Goal: Information Seeking & Learning: Check status

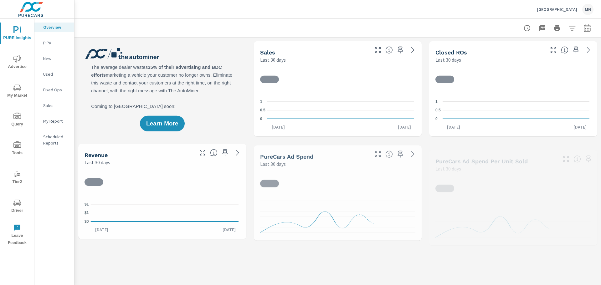
click at [20, 64] on span "Advertise" at bounding box center [17, 62] width 30 height 15
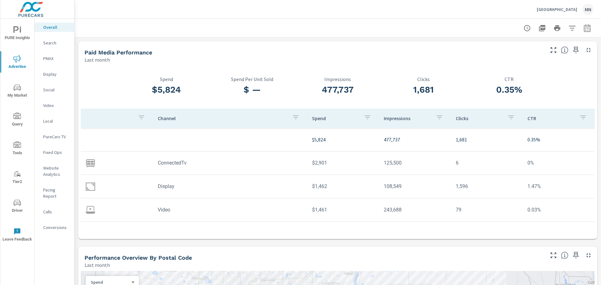
click at [49, 43] on p "Search" at bounding box center [56, 43] width 26 height 6
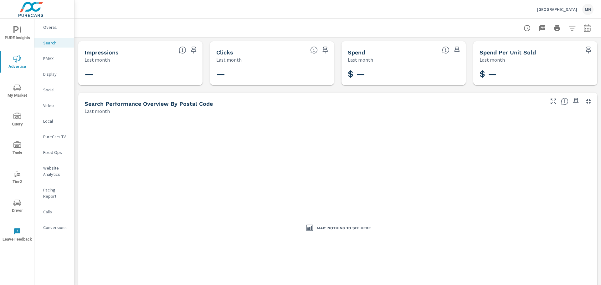
click at [584, 28] on icon "button" at bounding box center [588, 28] width 8 height 8
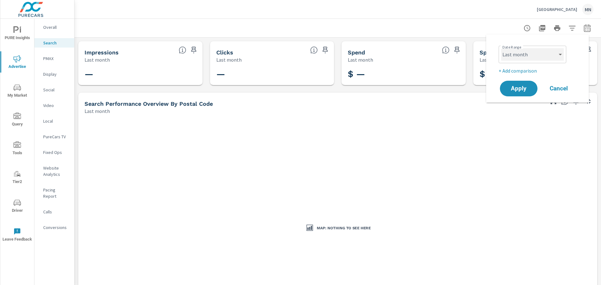
click at [553, 54] on select "Custom Yesterday Last week Last 7 days Last 14 days Last 30 days Last 45 days L…" at bounding box center [532, 54] width 63 height 13
click at [501, 48] on select "Custom Yesterday Last week Last 7 days Last 14 days Last 30 days Last 45 days L…" at bounding box center [532, 54] width 63 height 13
select select "custom"
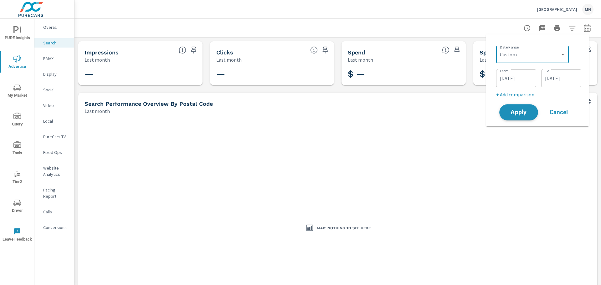
click at [522, 116] on span "Apply" at bounding box center [519, 113] width 26 height 6
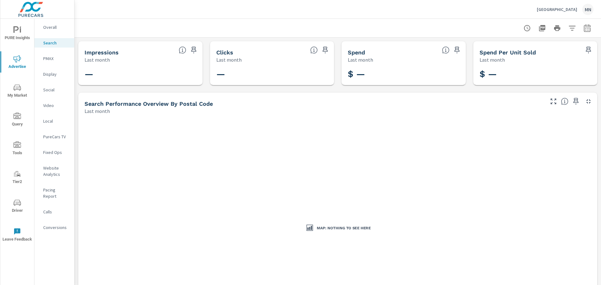
click at [49, 57] on p "PMAX" at bounding box center [56, 58] width 26 height 6
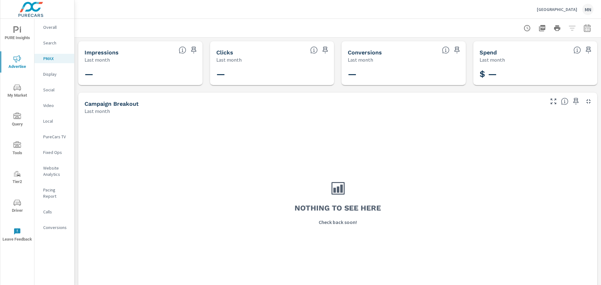
click at [42, 74] on div "Display" at bounding box center [54, 74] width 40 height 9
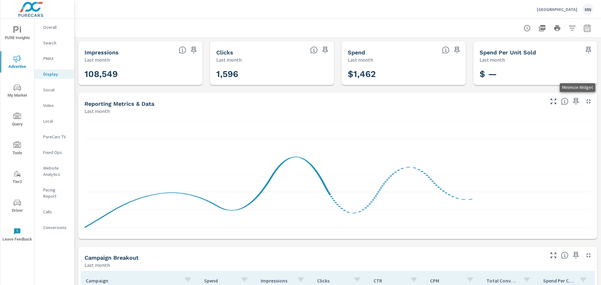
drag, startPoint x: 582, startPoint y: 102, endPoint x: 584, endPoint y: 116, distance: 14.5
click at [585, 102] on icon "button" at bounding box center [589, 102] width 8 height 8
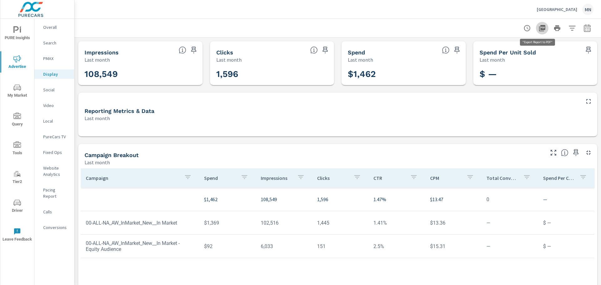
click at [539, 31] on icon "button" at bounding box center [542, 28] width 6 height 6
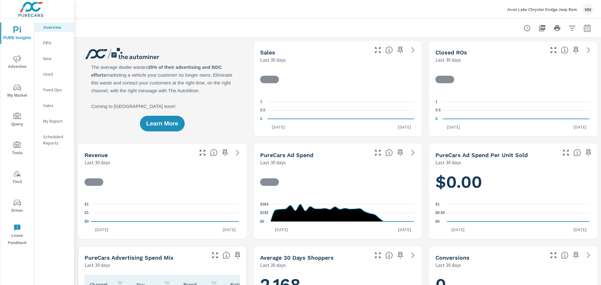
click at [27, 60] on span "Advertise" at bounding box center [17, 62] width 30 height 15
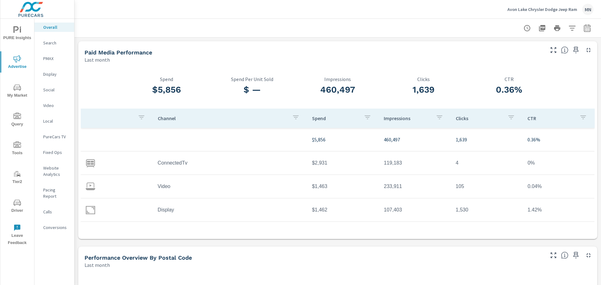
click at [585, 27] on icon "button" at bounding box center [588, 28] width 8 height 8
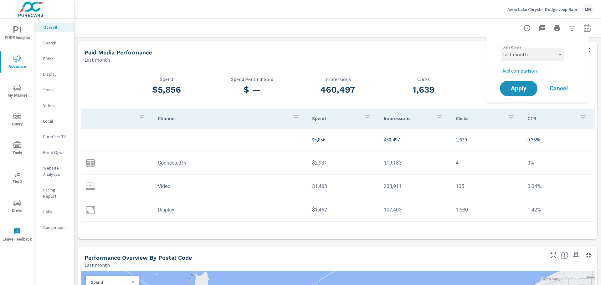
click at [547, 50] on select "Custom Yesterday Last week Last 7 days Last 14 days Last 30 days Last 45 days L…" at bounding box center [532, 54] width 63 height 13
click at [501, 48] on select "Custom Yesterday Last week Last 7 days Last 14 days Last 30 days Last 45 days L…" at bounding box center [532, 54] width 63 height 13
select select "custom"
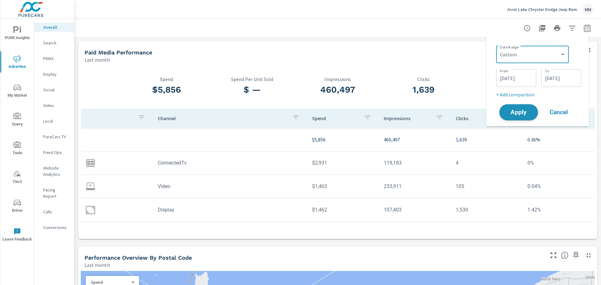
click at [521, 112] on span "Apply" at bounding box center [519, 113] width 26 height 6
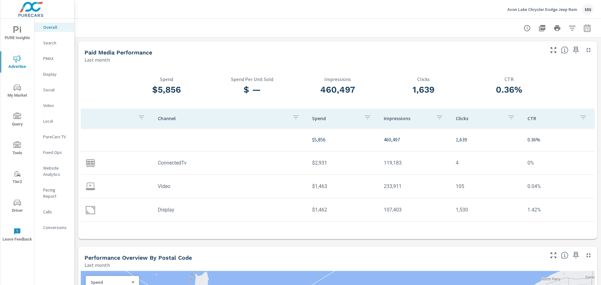
click at [53, 43] on p "Search" at bounding box center [56, 43] width 26 height 6
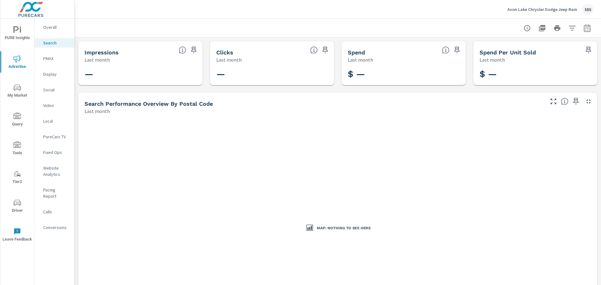
click at [49, 54] on nav "Overall Search PMAX Display Social Video Local PureCars TV Fixed Ops Website An…" at bounding box center [54, 130] width 40 height 222
click at [47, 57] on p "PMAX" at bounding box center [56, 58] width 26 height 6
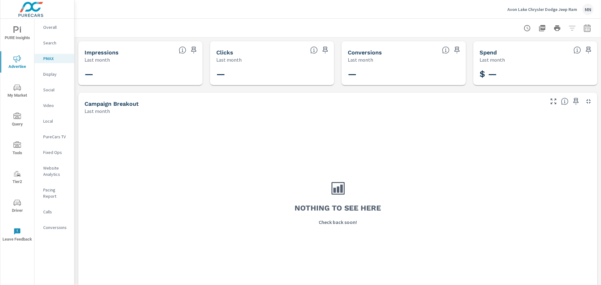
click at [50, 76] on p "Display" at bounding box center [56, 74] width 26 height 6
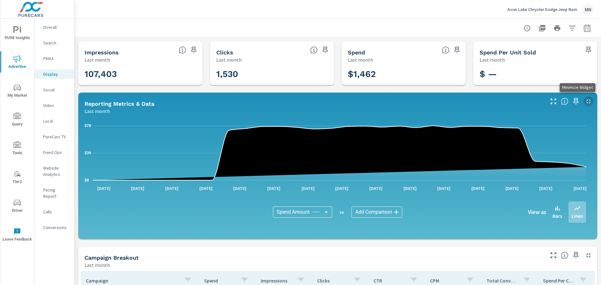
click at [585, 102] on icon "button" at bounding box center [589, 102] width 8 height 8
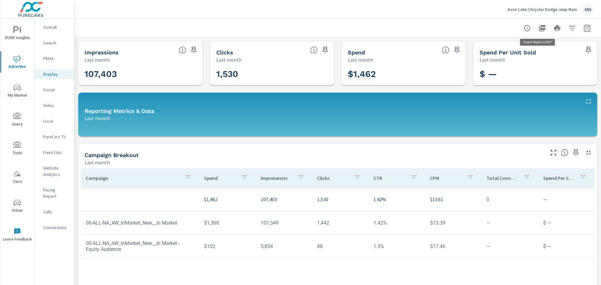
click at [539, 28] on icon "button" at bounding box center [542, 28] width 6 height 6
click at [55, 108] on p "Video" at bounding box center [56, 105] width 26 height 6
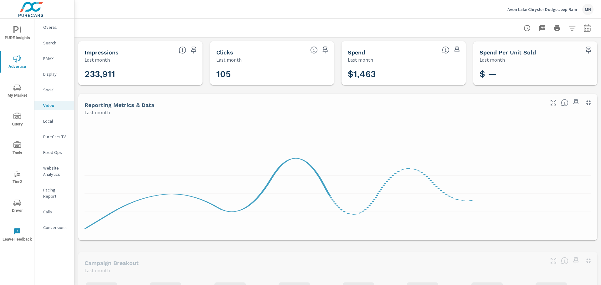
click at [50, 90] on p "Social" at bounding box center [56, 90] width 26 height 6
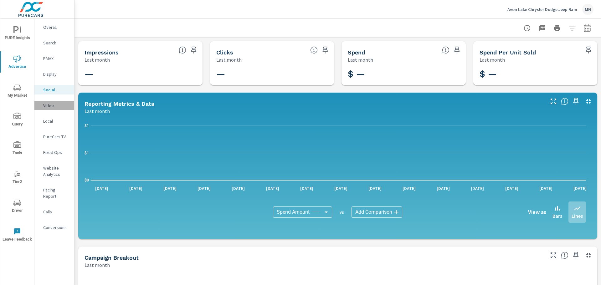
click at [49, 103] on p "Video" at bounding box center [56, 105] width 26 height 6
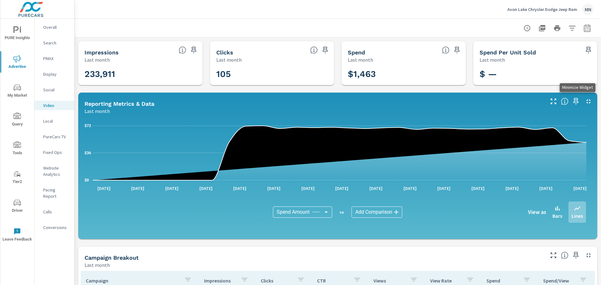
click at [585, 101] on icon "button" at bounding box center [589, 102] width 8 height 8
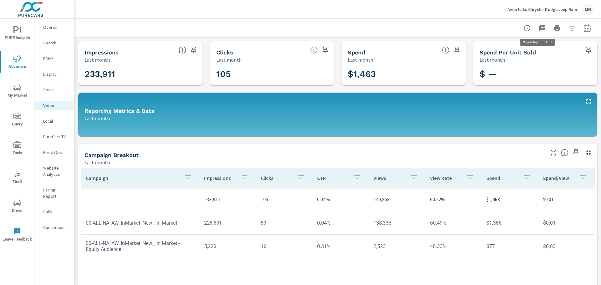
click at [539, 29] on icon "button" at bounding box center [542, 28] width 6 height 6
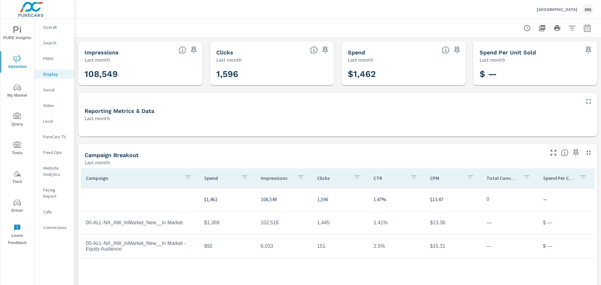
click at [48, 89] on p "Social" at bounding box center [56, 90] width 26 height 6
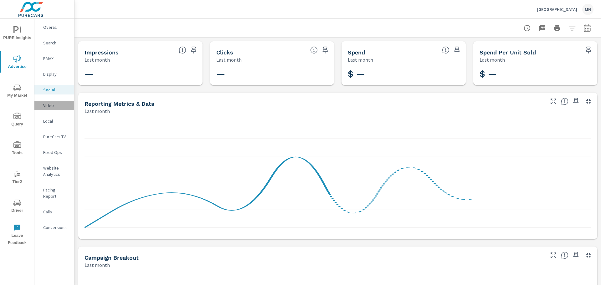
click at [55, 106] on p "Video" at bounding box center [56, 105] width 26 height 6
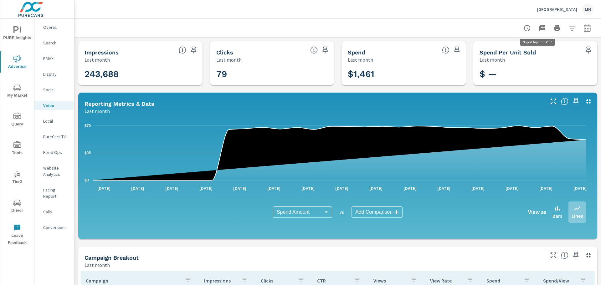
click at [539, 25] on icon "button" at bounding box center [542, 28] width 6 height 6
click at [45, 73] on p "Display" at bounding box center [56, 74] width 26 height 6
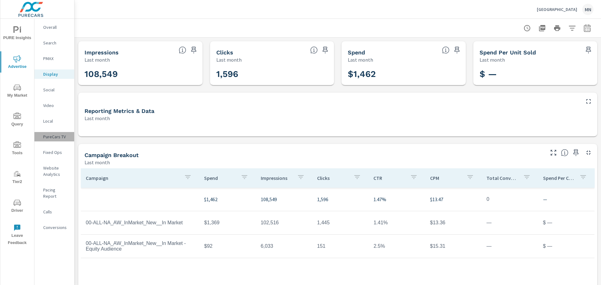
click at [58, 135] on p "PureCars TV" at bounding box center [56, 137] width 26 height 6
click at [49, 89] on p "Social" at bounding box center [56, 90] width 26 height 6
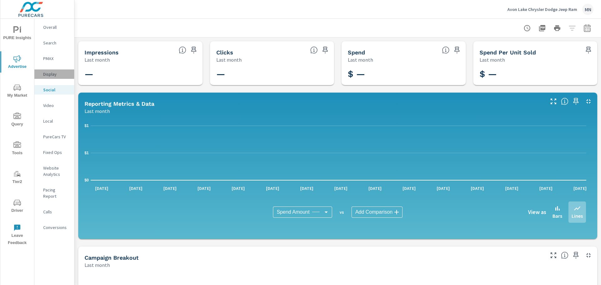
click at [54, 72] on p "Display" at bounding box center [56, 74] width 26 height 6
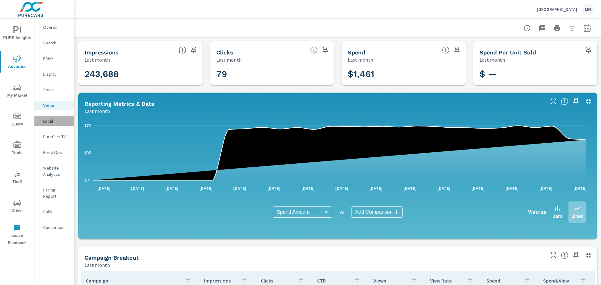
click at [45, 123] on p "Local" at bounding box center [56, 121] width 26 height 6
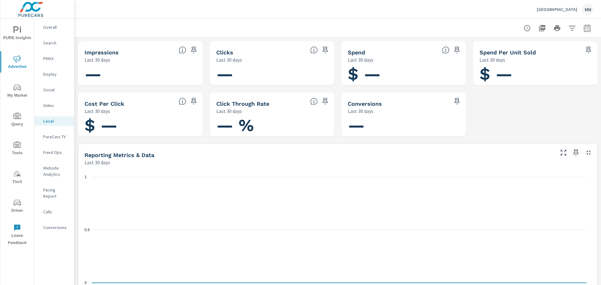
click at [50, 137] on p "PureCars TV" at bounding box center [56, 137] width 26 height 6
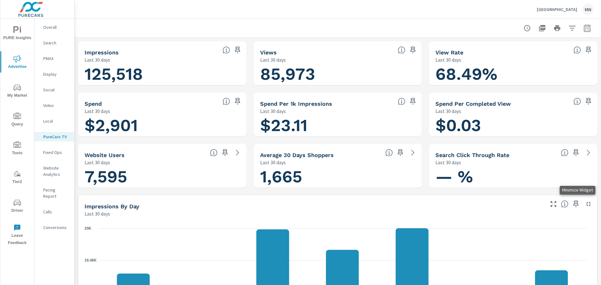
click at [585, 202] on icon "button" at bounding box center [589, 204] width 8 height 8
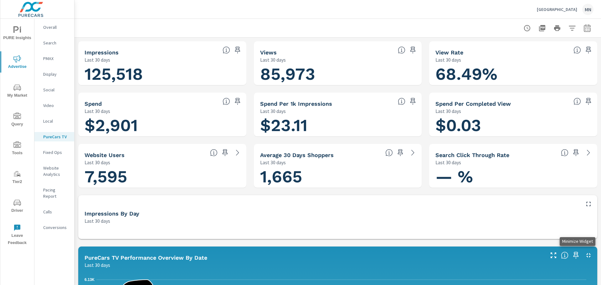
click at [585, 254] on icon "button" at bounding box center [589, 256] width 8 height 8
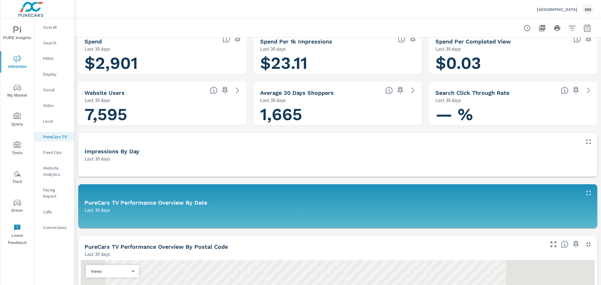
scroll to position [63, 0]
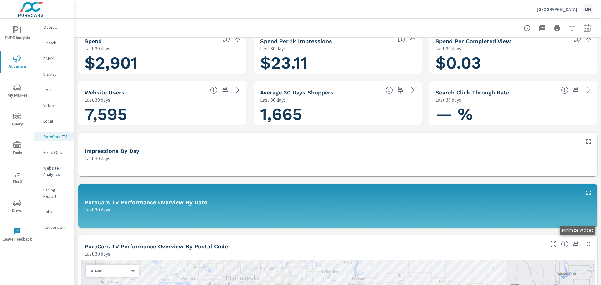
click at [586, 244] on icon "button" at bounding box center [588, 244] width 4 height 4
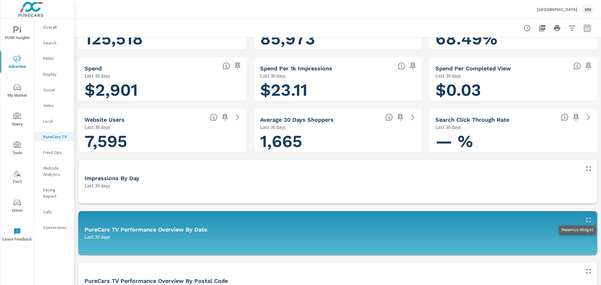
scroll to position [0, 0]
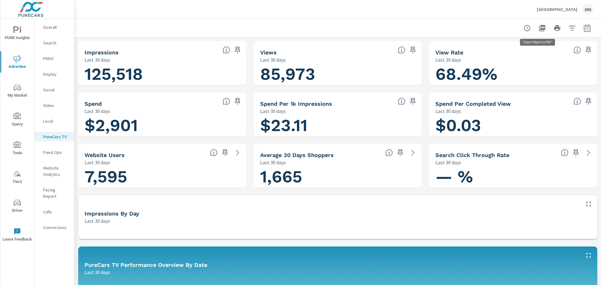
click at [539, 28] on icon "button" at bounding box center [542, 28] width 6 height 6
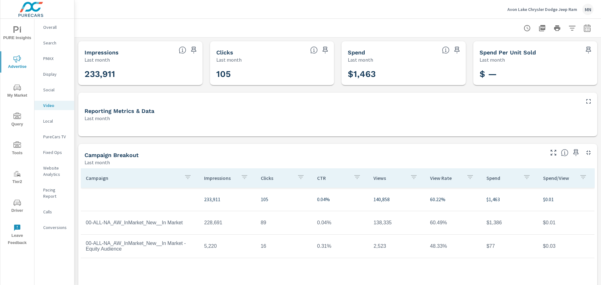
click at [59, 139] on p "PureCars TV" at bounding box center [56, 137] width 26 height 6
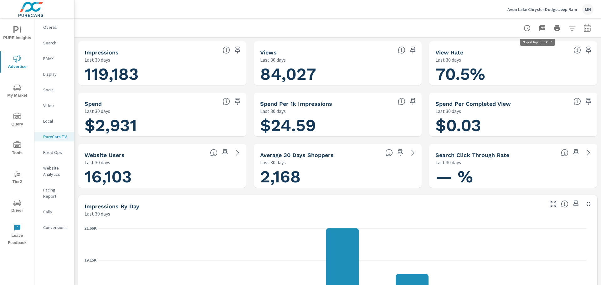
click at [539, 25] on icon "button" at bounding box center [542, 28] width 6 height 6
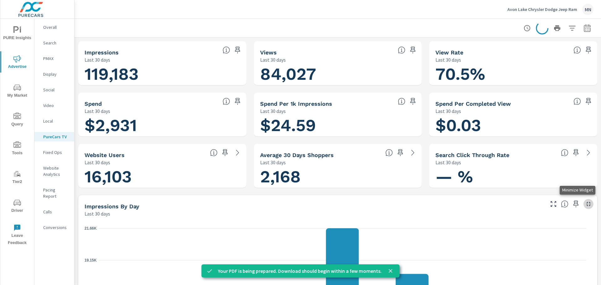
click at [585, 205] on icon "button" at bounding box center [589, 204] width 8 height 8
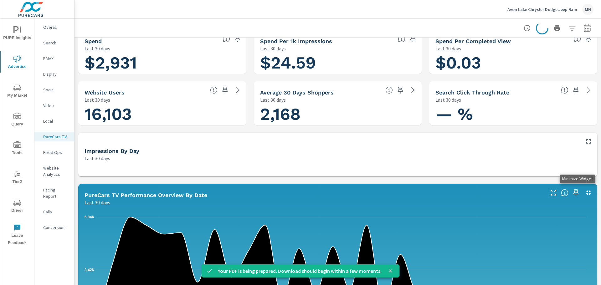
click at [585, 190] on icon "button" at bounding box center [589, 193] width 8 height 8
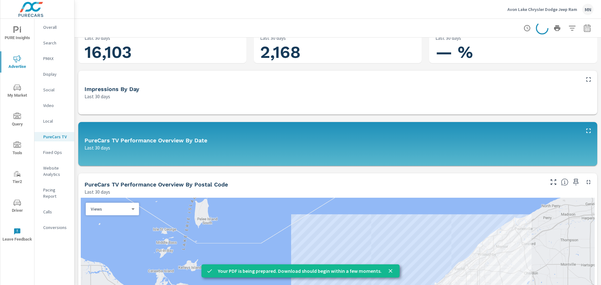
scroll to position [125, 0]
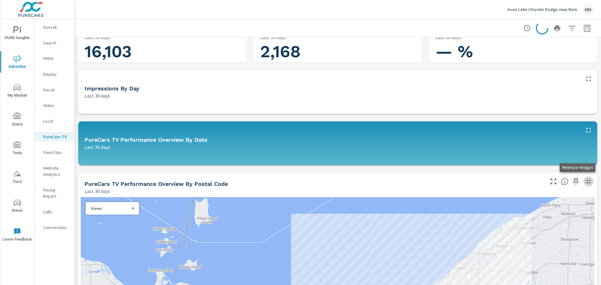
click at [585, 181] on icon "button" at bounding box center [589, 182] width 8 height 8
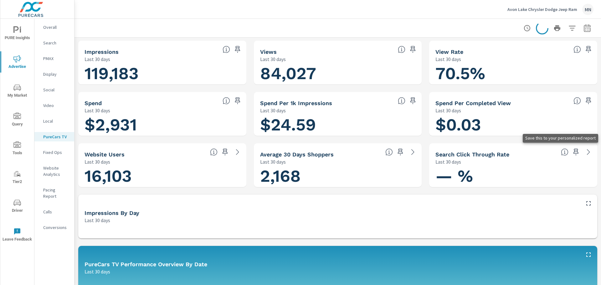
scroll to position [0, 0]
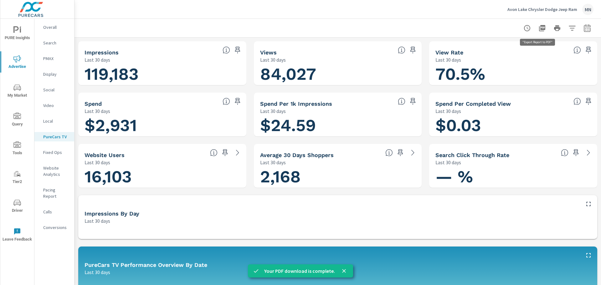
drag, startPoint x: 536, startPoint y: 27, endPoint x: 543, endPoint y: 33, distance: 8.7
click at [538, 27] on icon "button" at bounding box center [542, 28] width 8 height 8
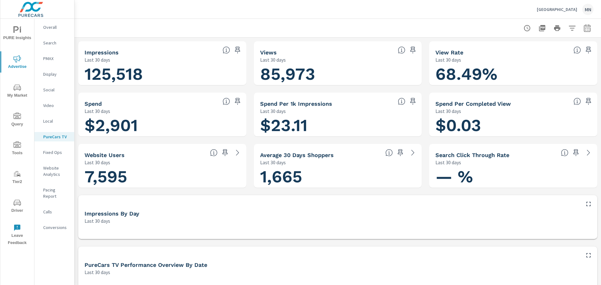
click at [18, 203] on icon "nav menu" at bounding box center [17, 203] width 8 height 8
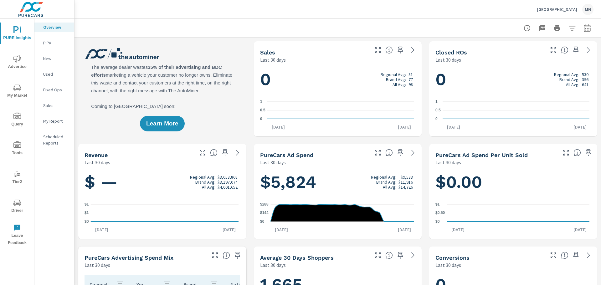
click at [20, 92] on span "My Market" at bounding box center [17, 91] width 30 height 15
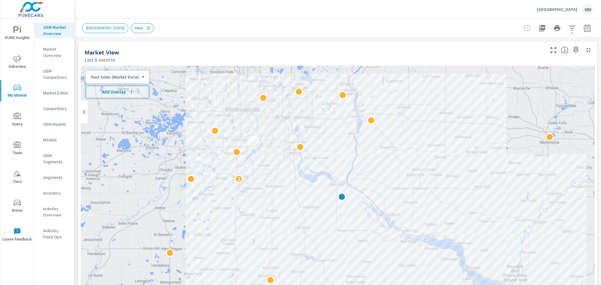
click at [138, 76] on body "PURE Insights Advertise My Market Query Tools Tier2 Driver Leave Feedback OEM M…" at bounding box center [300, 142] width 601 height 285
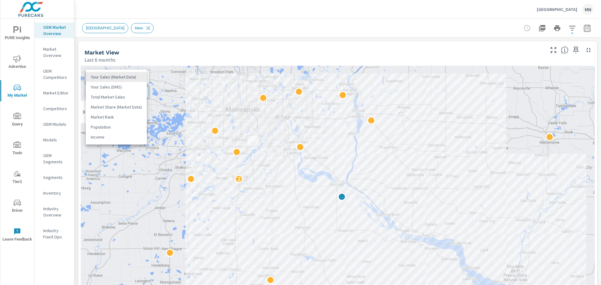
click at [138, 76] on li "Your Sales (Market Data)" at bounding box center [116, 77] width 61 height 10
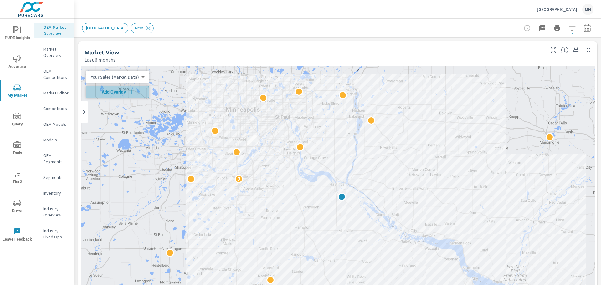
click at [133, 93] on icon "button" at bounding box center [131, 92] width 6 height 6
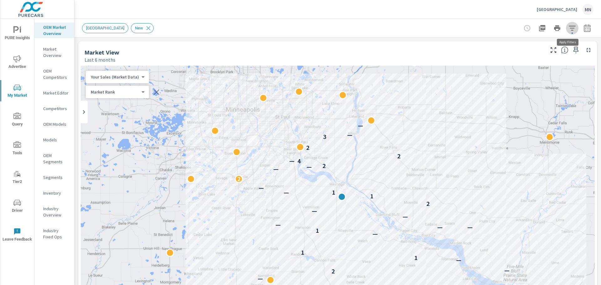
click at [569, 27] on icon "button" at bounding box center [573, 28] width 8 height 8
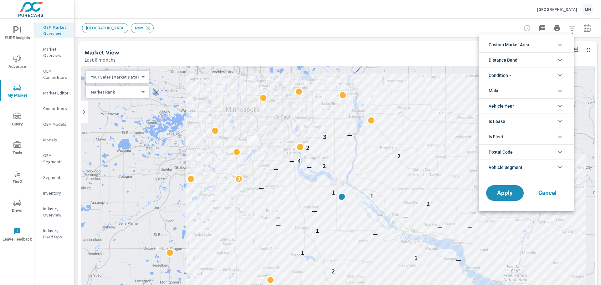
click at [563, 56] on icon "filter options" at bounding box center [560, 60] width 8 height 8
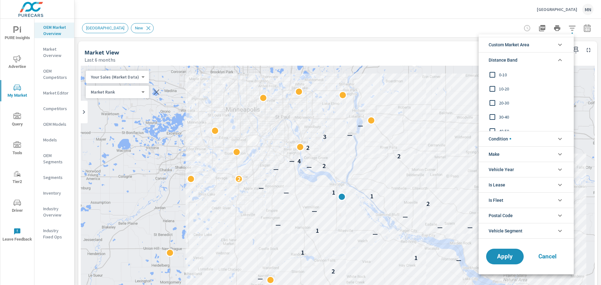
click at [492, 73] on input "filter options" at bounding box center [492, 74] width 13 height 13
click at [492, 89] on input "filter options" at bounding box center [492, 88] width 13 height 13
click at [491, 102] on input "filter options" at bounding box center [492, 102] width 13 height 13
click at [504, 256] on span "Apply" at bounding box center [505, 257] width 26 height 6
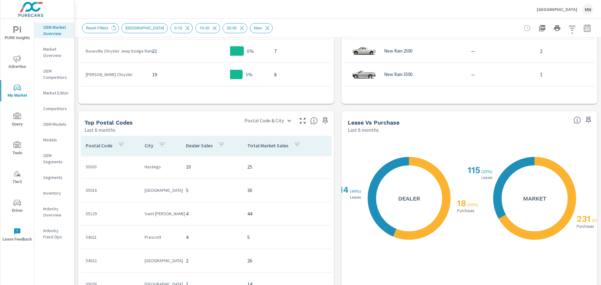
scroll to position [554, 0]
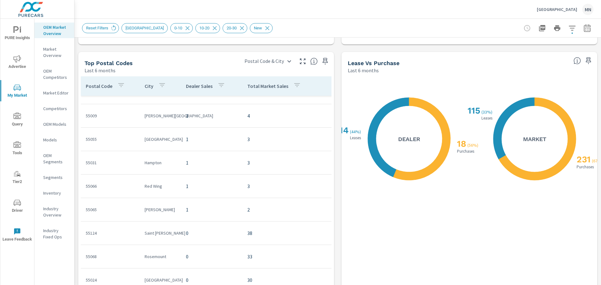
scroll to position [210, 0]
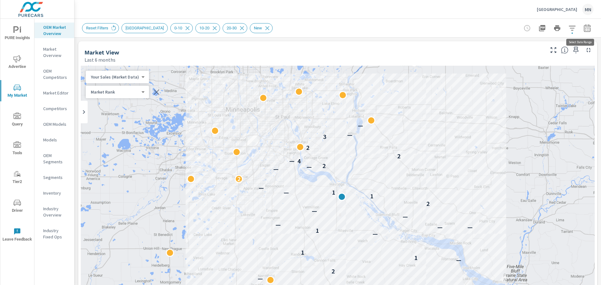
click at [589, 27] on button "button" at bounding box center [587, 28] width 13 height 13
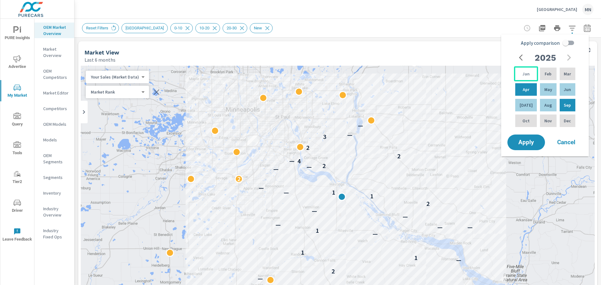
click at [527, 75] on p "Jan" at bounding box center [526, 74] width 7 height 6
click at [545, 107] on p "Aug" at bounding box center [548, 105] width 8 height 6
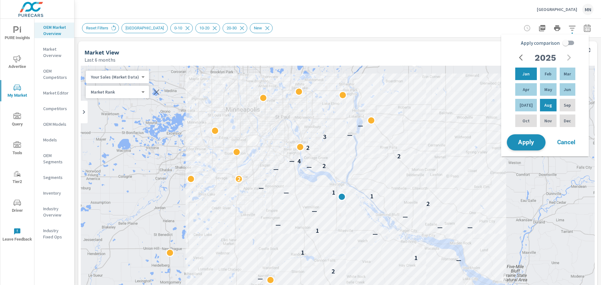
click at [522, 146] on span "Apply" at bounding box center [526, 143] width 26 height 6
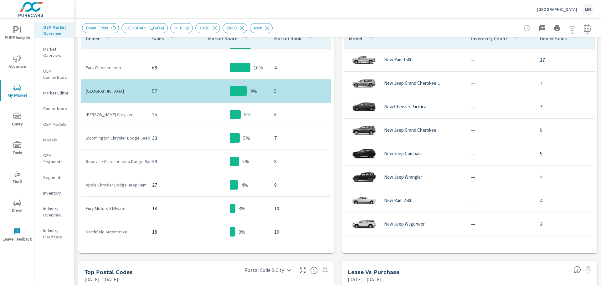
scroll to position [1, 0]
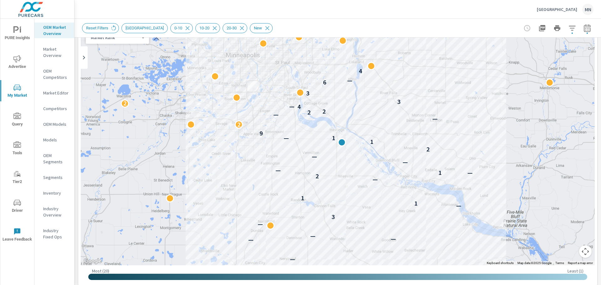
scroll to position [46, 0]
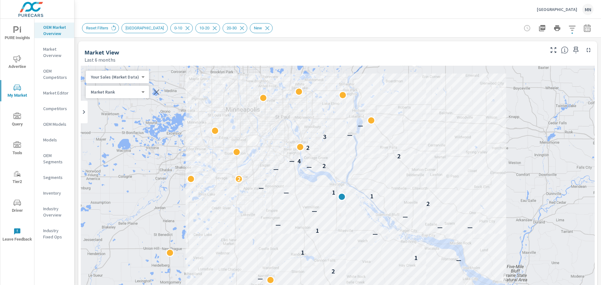
click at [551, 7] on p "Hastings Chrysler Center" at bounding box center [557, 10] width 40 height 6
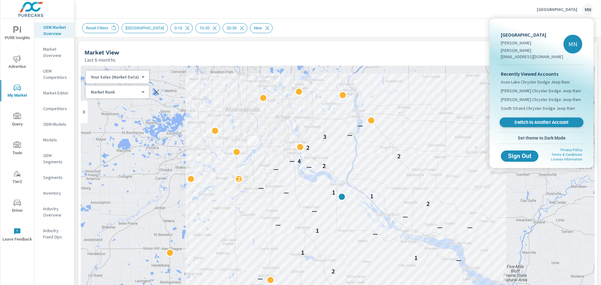
click at [538, 118] on link "Switch to Another Account" at bounding box center [542, 123] width 84 height 10
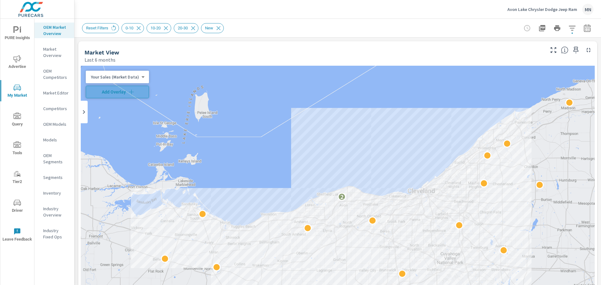
click at [129, 92] on icon "button" at bounding box center [131, 92] width 6 height 6
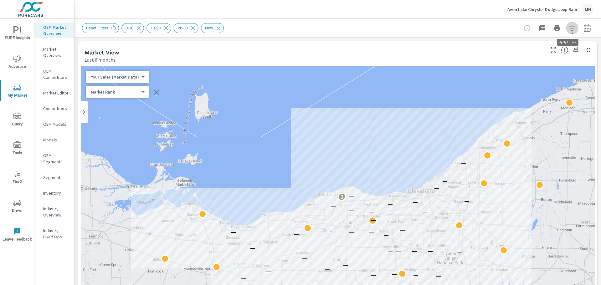
click at [571, 26] on icon "button" at bounding box center [572, 28] width 7 height 5
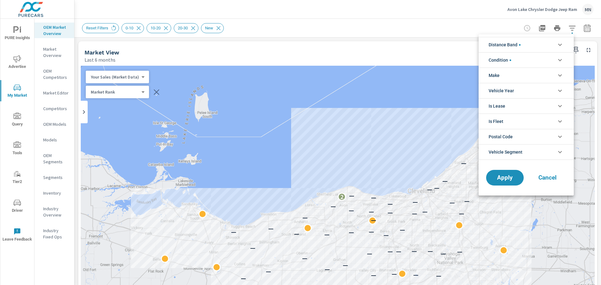
click at [561, 62] on icon "filter options" at bounding box center [560, 60] width 8 height 8
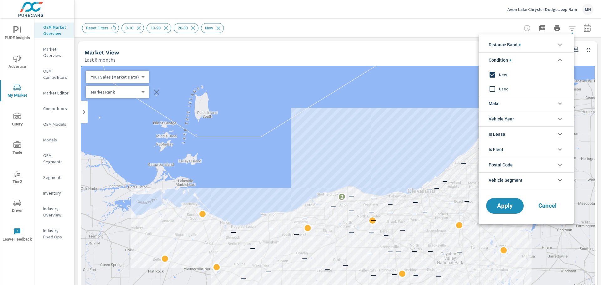
click at [559, 45] on icon "filter options" at bounding box center [560, 45] width 4 height 2
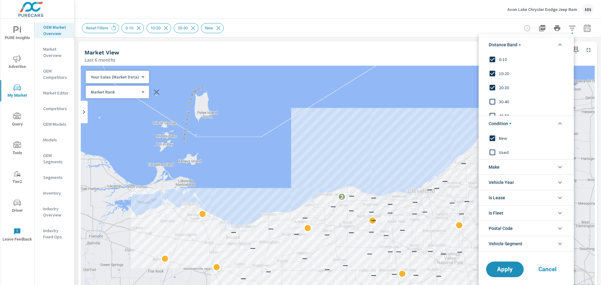
click at [447, 49] on div at bounding box center [300, 142] width 601 height 285
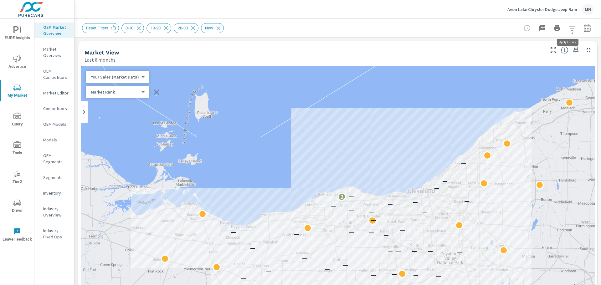
click at [570, 28] on icon "button" at bounding box center [573, 28] width 8 height 8
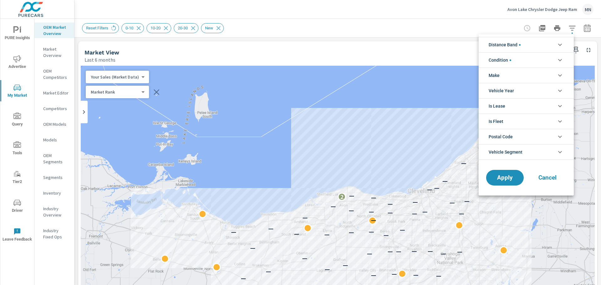
click at [560, 45] on icon "filter options" at bounding box center [560, 45] width 4 height 2
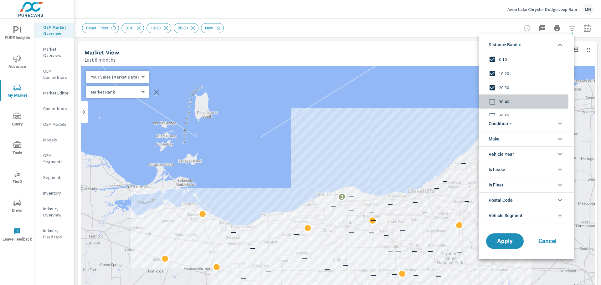
click at [493, 101] on input "filter options" at bounding box center [492, 101] width 13 height 13
click at [505, 246] on button "Apply" at bounding box center [505, 241] width 39 height 16
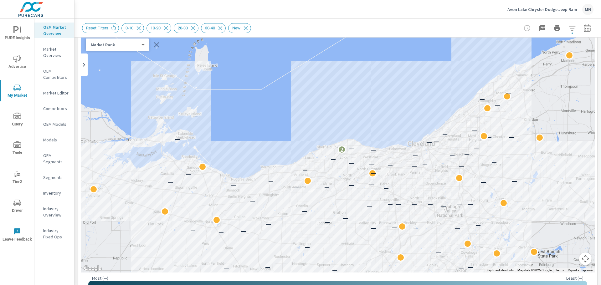
scroll to position [60, 0]
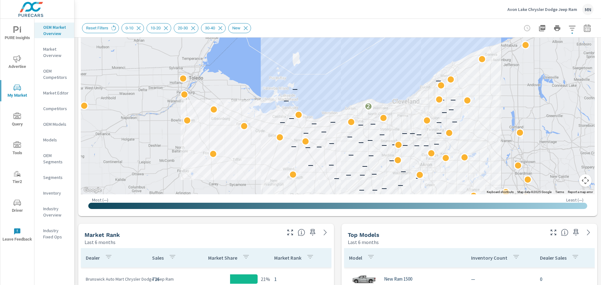
scroll to position [132, 0]
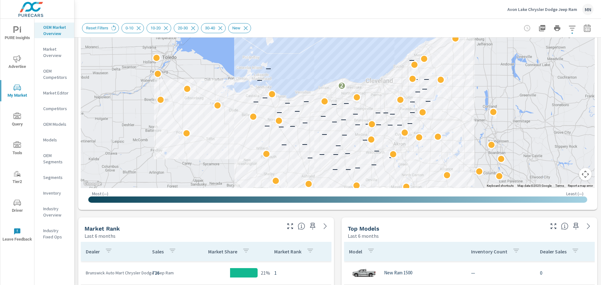
drag, startPoint x: 362, startPoint y: 132, endPoint x: 335, endPoint y: 117, distance: 30.7
click at [335, 117] on div "— — — — — — — — — — — — — — — — — — — — — — — — — — — — — — — — — — — — — — — —…" at bounding box center [611, 216] width 601 height 338
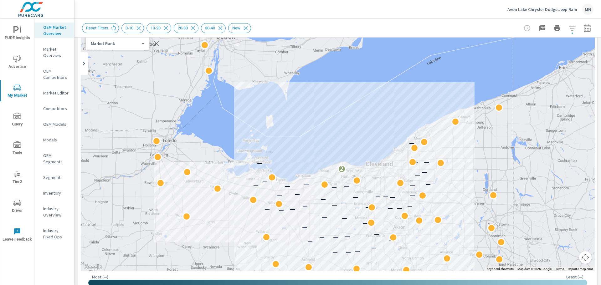
scroll to position [42, 0]
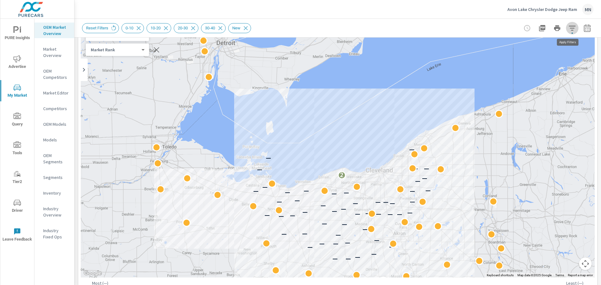
click at [569, 27] on icon "button" at bounding box center [573, 28] width 8 height 8
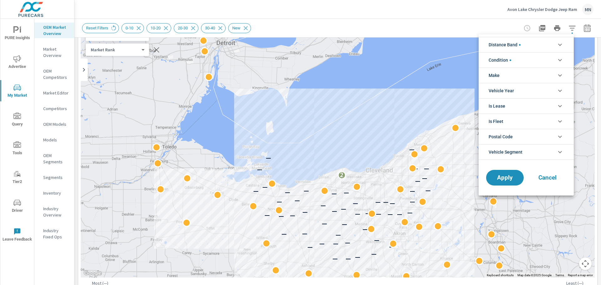
click at [584, 29] on div at bounding box center [300, 142] width 601 height 285
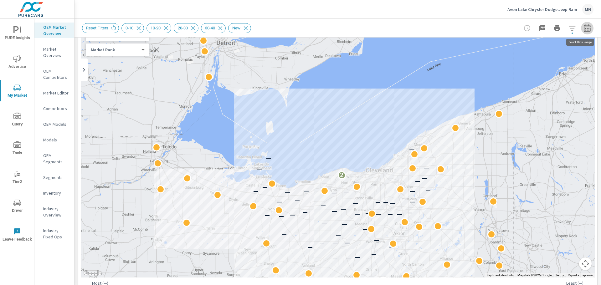
click at [584, 29] on icon "button" at bounding box center [588, 28] width 8 height 8
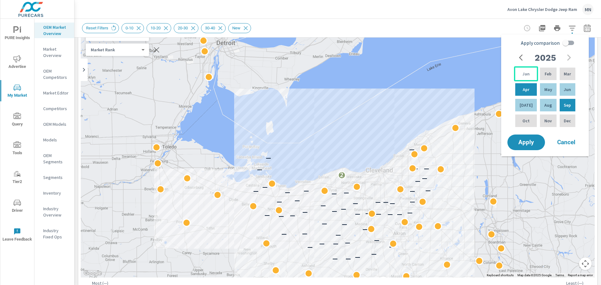
click at [523, 76] on p "Jan" at bounding box center [526, 74] width 7 height 6
click at [541, 108] on div "Aug" at bounding box center [548, 105] width 19 height 15
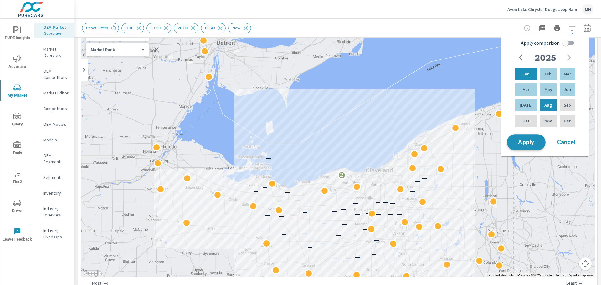
click at [526, 143] on span "Apply" at bounding box center [526, 143] width 26 height 6
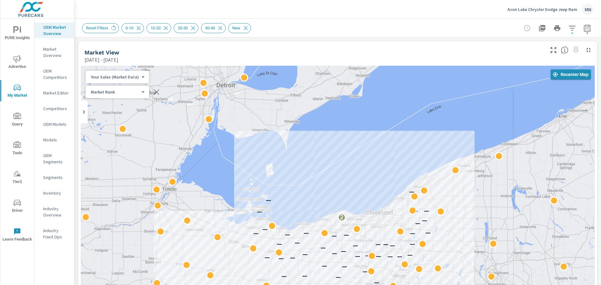
click at [558, 75] on span "Recenter Map" at bounding box center [570, 75] width 35 height 6
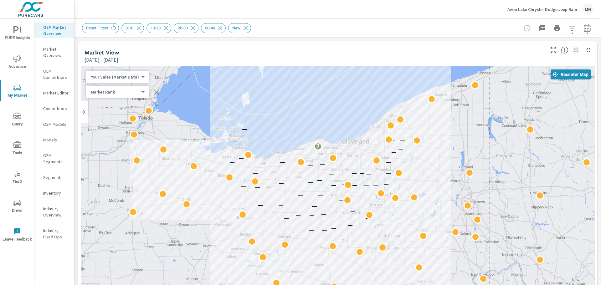
drag, startPoint x: 321, startPoint y: 221, endPoint x: 298, endPoint y: 149, distance: 75.9
click at [298, 149] on div "— — — — — — — — — — — — — — — — — — — — — — — — — — — — — — — — — — — — — — — —…" at bounding box center [338, 193] width 514 height 254
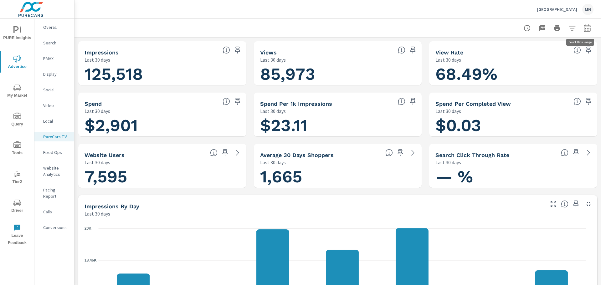
click at [584, 30] on icon "button" at bounding box center [588, 28] width 8 height 8
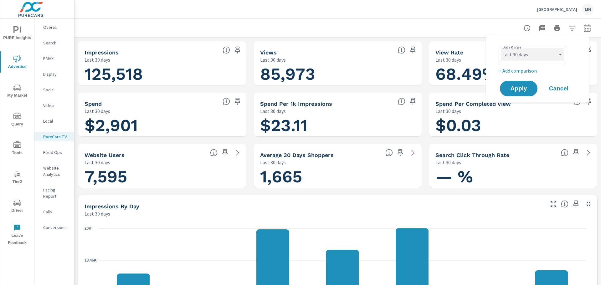
click at [547, 55] on select "Custom [DATE] Last week Last 7 days Last 14 days Last 30 days Last 45 days Last…" at bounding box center [532, 54] width 63 height 13
click at [501, 48] on select "Custom Yesterday Last week Last 7 days Last 14 days Last 30 days Last 45 days L…" at bounding box center [532, 54] width 63 height 13
select select "custom"
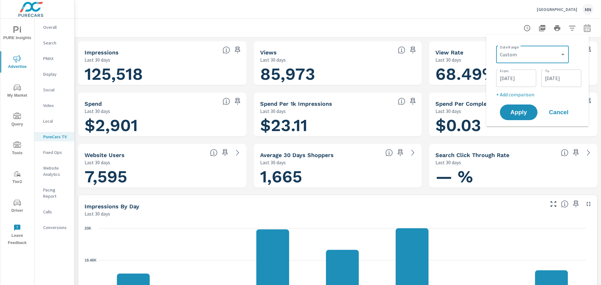
click at [516, 81] on input "09/08/2025" at bounding box center [516, 78] width 35 height 13
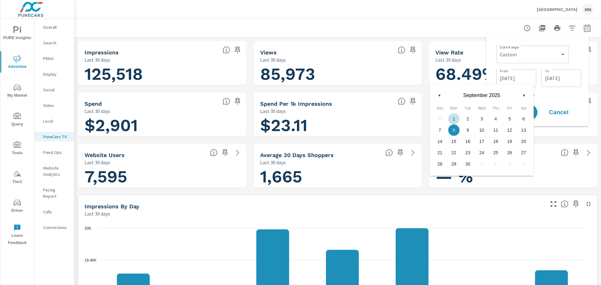
click at [460, 117] on span "1" at bounding box center [454, 119] width 14 height 8
click at [458, 117] on span "1" at bounding box center [454, 119] width 14 height 8
click at [453, 117] on span "1" at bounding box center [454, 119] width 14 height 8
click at [467, 164] on span "30" at bounding box center [468, 164] width 14 height 8
click at [454, 117] on span "1" at bounding box center [454, 119] width 14 height 8
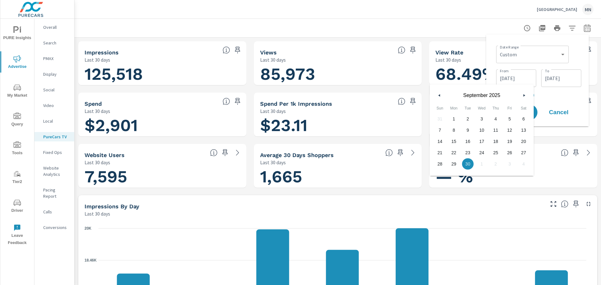
type input "09/01/2025"
click at [567, 84] on input "10/07/2025" at bounding box center [561, 78] width 35 height 13
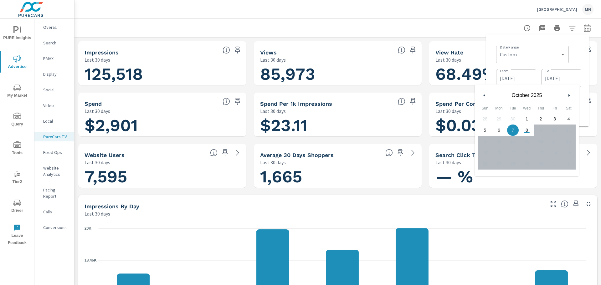
click at [484, 94] on button "button" at bounding box center [485, 96] width 8 height 8
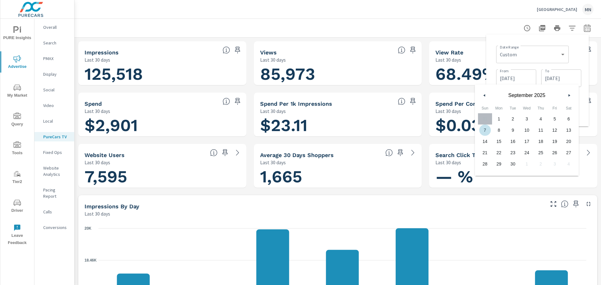
click at [483, 95] on icon "button" at bounding box center [483, 95] width 3 height 3
click at [511, 162] on span "30" at bounding box center [513, 164] width 14 height 8
type input "09/30/2025"
click at [492, 64] on div "Date Range Custom Yesterday Last week Last 7 days Last 14 days Last 30 days Las…" at bounding box center [537, 80] width 93 height 82
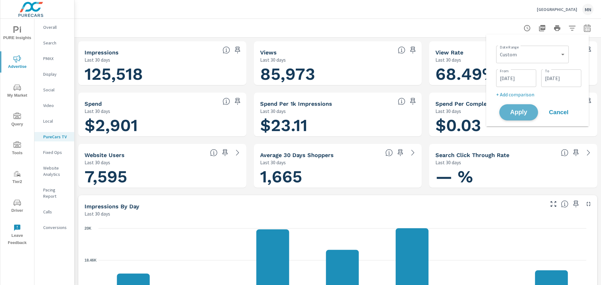
click at [518, 117] on button "Apply" at bounding box center [518, 112] width 39 height 16
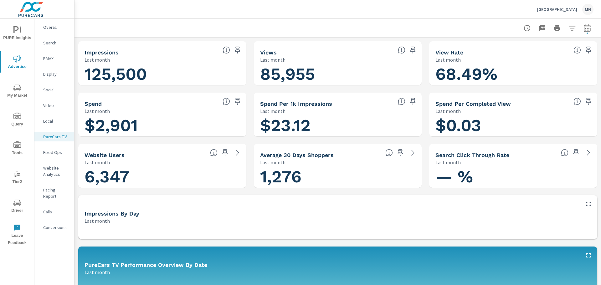
click at [538, 29] on icon "button" at bounding box center [542, 28] width 8 height 8
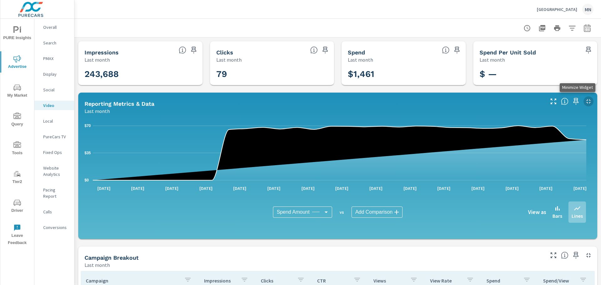
click at [587, 101] on icon "button" at bounding box center [589, 102] width 8 height 8
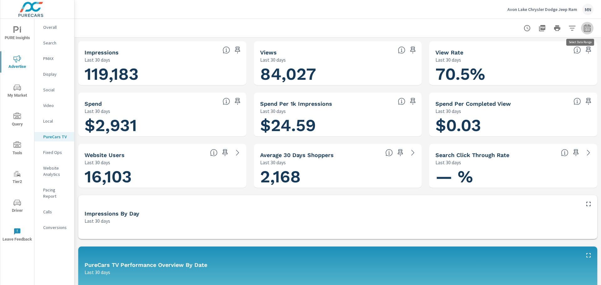
click at [585, 30] on icon "button" at bounding box center [587, 29] width 4 height 3
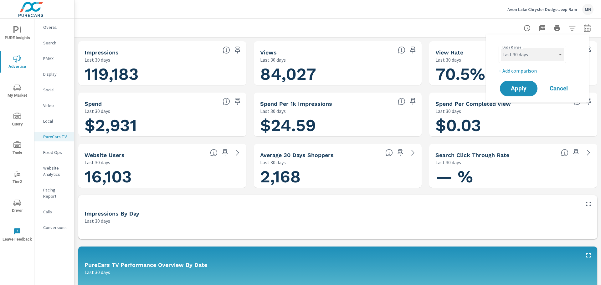
click at [561, 54] on select "Custom [DATE] Last week Last 7 days Last 14 days Last 30 days Last 45 days Last…" at bounding box center [532, 54] width 63 height 13
click at [501, 48] on select "Custom [DATE] Last week Last 7 days Last 14 days Last 30 days Last 45 days Last…" at bounding box center [532, 54] width 63 height 13
select select "custom"
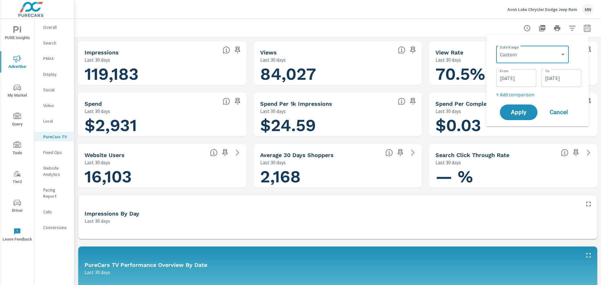
click at [510, 82] on input "[DATE]" at bounding box center [516, 78] width 35 height 13
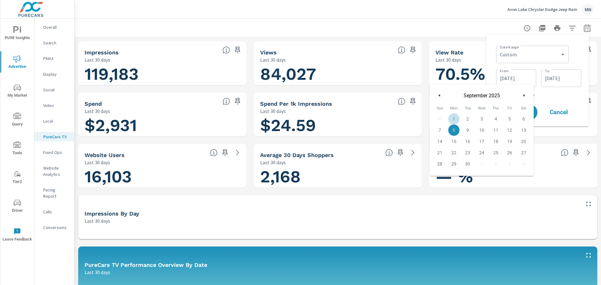
click at [455, 116] on span "1" at bounding box center [454, 119] width 14 height 8
type input "[DATE]"
click at [554, 79] on input "[DATE]" at bounding box center [561, 78] width 35 height 13
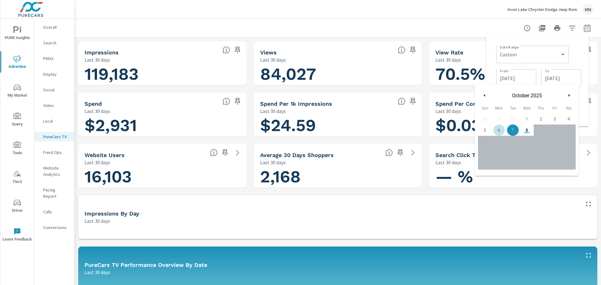
click at [485, 96] on icon "button" at bounding box center [483, 95] width 3 height 3
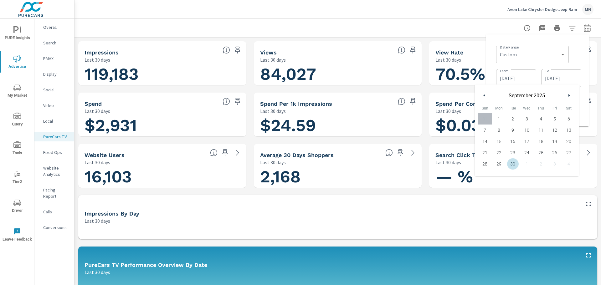
click at [512, 164] on span "30" at bounding box center [513, 164] width 14 height 8
type input "[DATE]"
click at [492, 38] on div "Date Range Custom [DATE] Last week Last 7 days Last 14 days Last 30 days Last 4…" at bounding box center [537, 80] width 103 height 92
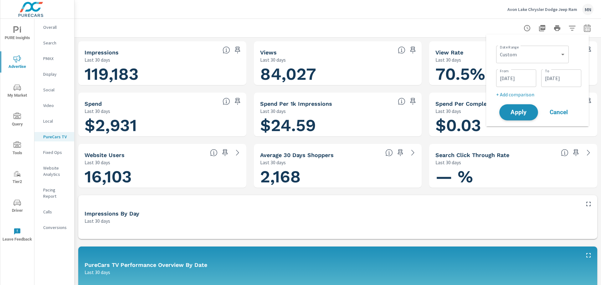
click at [517, 114] on span "Apply" at bounding box center [519, 113] width 26 height 6
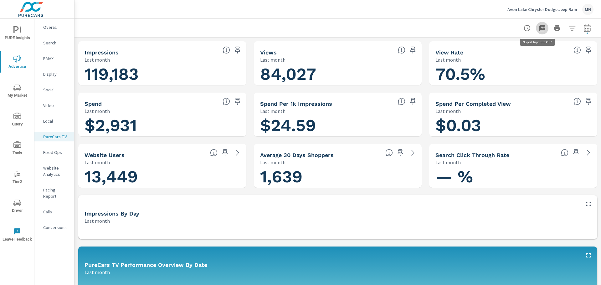
click at [539, 29] on icon "button" at bounding box center [542, 28] width 6 height 6
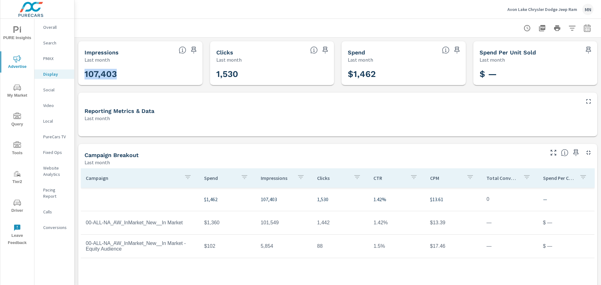
drag, startPoint x: 117, startPoint y: 74, endPoint x: 83, endPoint y: 73, distance: 33.5
click at [83, 73] on div "107,403" at bounding box center [140, 74] width 119 height 17
click at [95, 66] on div "107,403" at bounding box center [140, 74] width 119 height 17
drag, startPoint x: 122, startPoint y: 75, endPoint x: 85, endPoint y: 74, distance: 37.9
click at [85, 74] on h3 "107,403" at bounding box center [141, 74] width 112 height 11
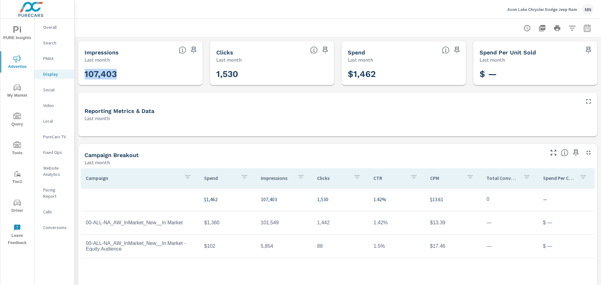
click at [95, 74] on h3 "107,403" at bounding box center [141, 74] width 112 height 11
drag, startPoint x: 239, startPoint y: 73, endPoint x: 207, endPoint y: 76, distance: 32.3
click at [207, 76] on div "Impressions Last month 107,403 Clicks Last month 1,530 Spend Last month $1,462 …" at bounding box center [338, 192] width 527 height 308
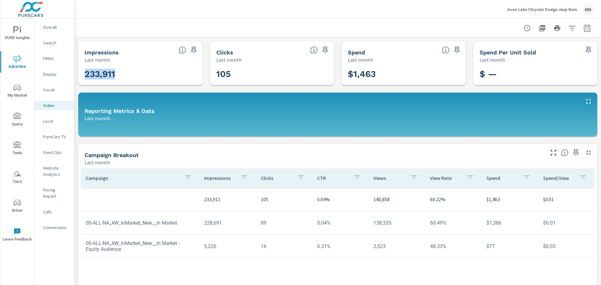
drag, startPoint x: 116, startPoint y: 74, endPoint x: 80, endPoint y: 74, distance: 36.3
click at [80, 74] on div "233,911" at bounding box center [140, 74] width 124 height 22
drag, startPoint x: 447, startPoint y: 201, endPoint x: 415, endPoint y: 201, distance: 31.9
click at [415, 201] on tr "233,911 105 0.04% 140,858 60.22% $1,463 $0.01" at bounding box center [338, 199] width 514 height 23
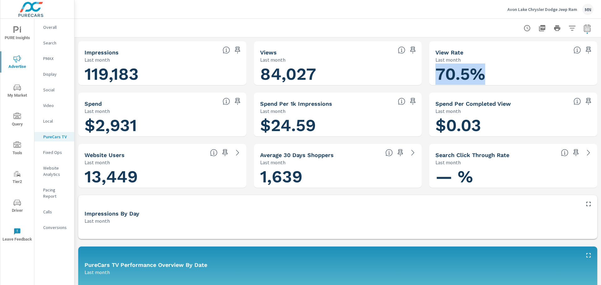
drag, startPoint x: 495, startPoint y: 76, endPoint x: 426, endPoint y: 71, distance: 69.0
click at [445, 71] on h1 "70.5%" at bounding box center [513, 74] width 156 height 21
drag, startPoint x: 432, startPoint y: 72, endPoint x: 497, endPoint y: 71, distance: 64.5
click at [497, 71] on h1 "70.5%" at bounding box center [513, 74] width 156 height 21
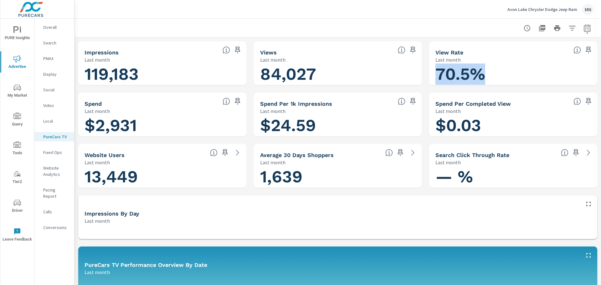
click at [465, 67] on h1 "70.5%" at bounding box center [513, 74] width 156 height 21
drag, startPoint x: 483, startPoint y: 68, endPoint x: 435, endPoint y: 72, distance: 48.1
click at [435, 72] on h1 "70.5%" at bounding box center [513, 74] width 156 height 21
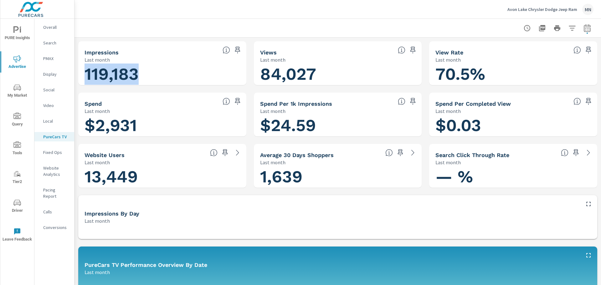
drag, startPoint x: 144, startPoint y: 75, endPoint x: 79, endPoint y: 76, distance: 64.5
click at [79, 76] on div "119,183" at bounding box center [162, 74] width 168 height 22
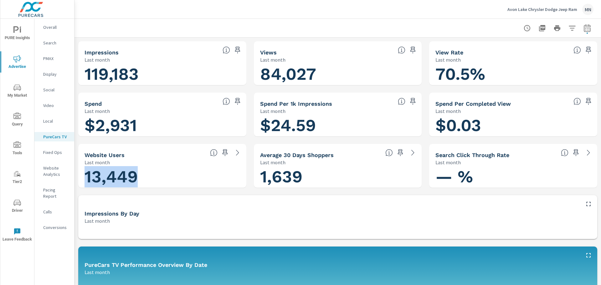
drag, startPoint x: 144, startPoint y: 178, endPoint x: 83, endPoint y: 180, distance: 61.1
click at [83, 180] on div "13,449" at bounding box center [162, 176] width 163 height 17
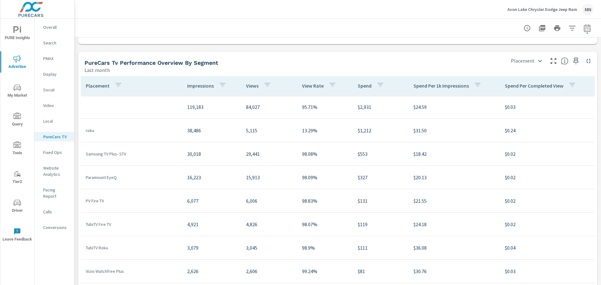
scroll to position [313, 0]
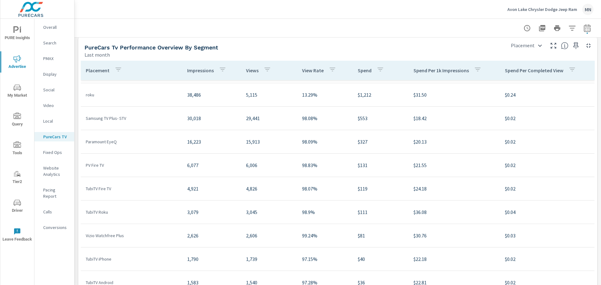
scroll to position [31, 0]
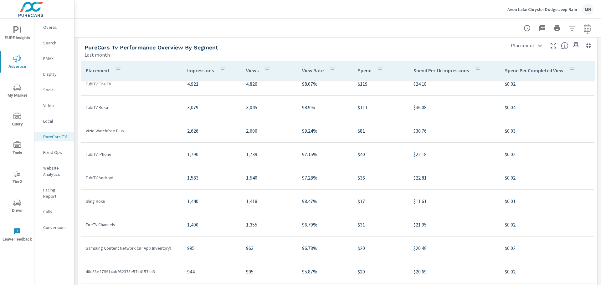
scroll to position [157, 0]
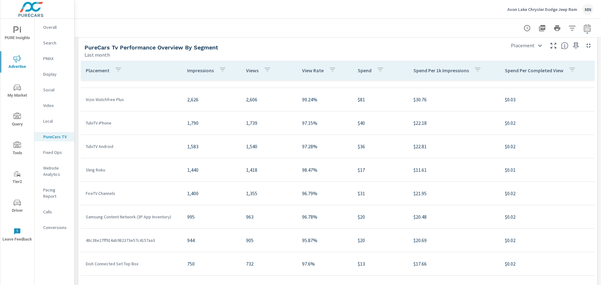
scroll to position [188, 0]
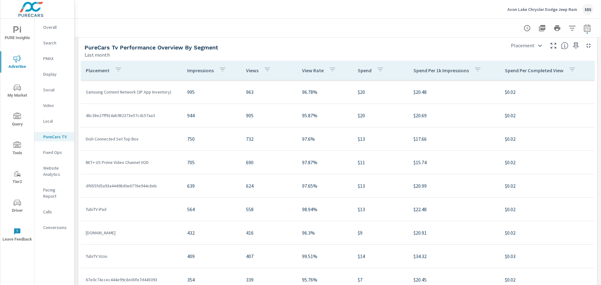
scroll to position [282, 0]
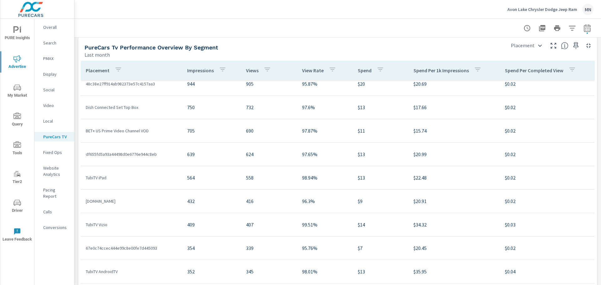
scroll to position [344, 0]
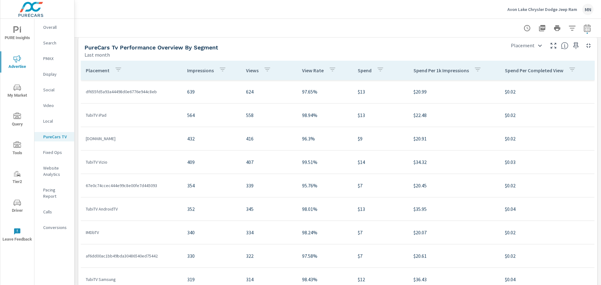
scroll to position [407, 0]
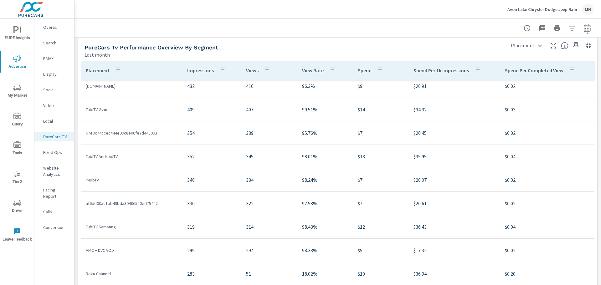
scroll to position [438, 0]
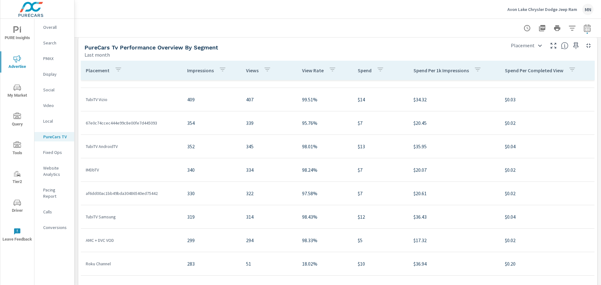
scroll to position [470, 0]
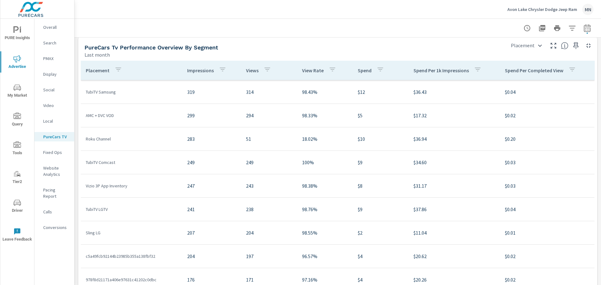
scroll to position [564, 0]
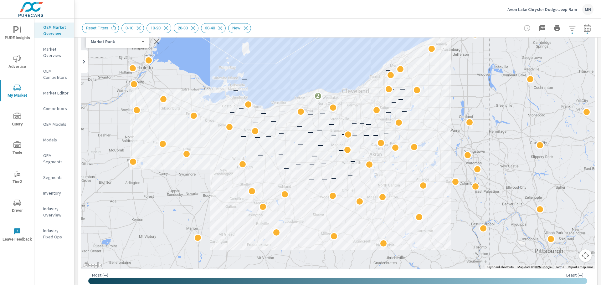
scroll to position [21, 0]
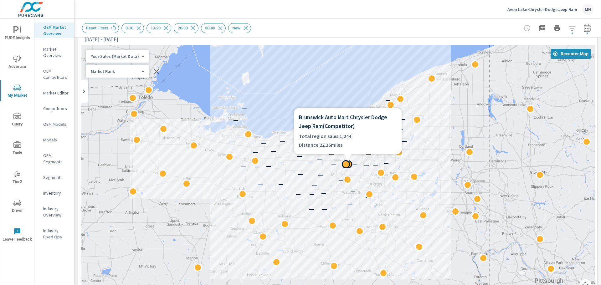
click at [346, 163] on div at bounding box center [346, 164] width 8 height 8
